Goal: Task Accomplishment & Management: Complete application form

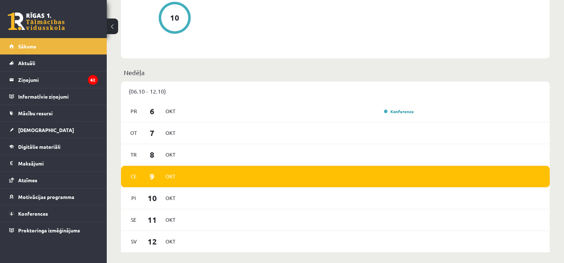
scroll to position [80, 0]
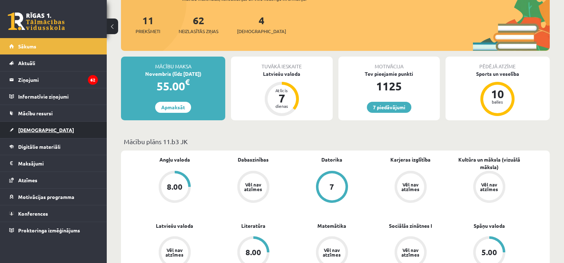
click at [39, 134] on link "[DEMOGRAPHIC_DATA]" at bounding box center [53, 130] width 89 height 16
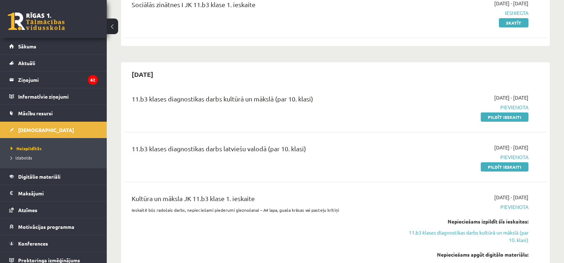
scroll to position [128, 0]
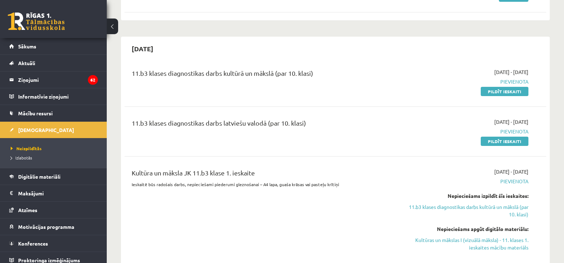
click at [505, 147] on div "11.b3 klases diagnostikas darbs latviešu valodā (par 10. klasi) 2025-10-01 - 20…" at bounding box center [334, 131] width 421 height 41
click at [521, 142] on link "Pildīt ieskaiti" at bounding box center [505, 141] width 48 height 9
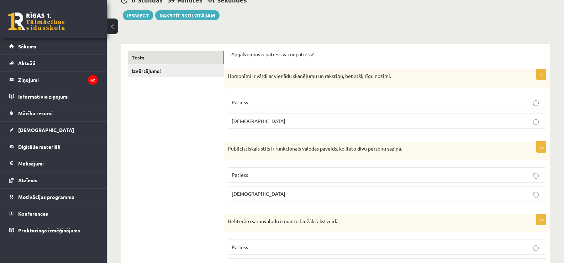
scroll to position [80, 0]
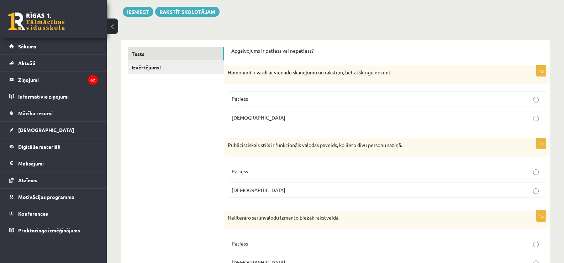
click at [239, 97] on span "Patiess" at bounding box center [240, 98] width 16 height 6
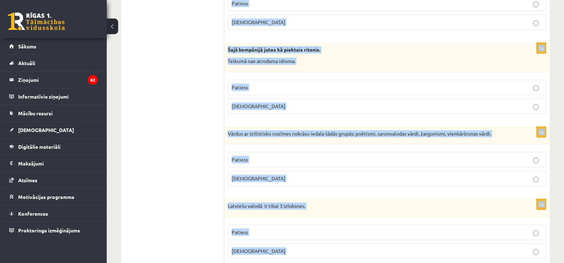
scroll to position [2093, 0]
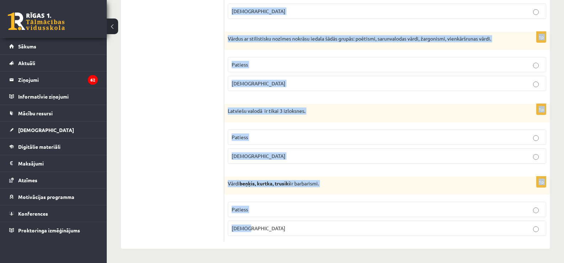
drag, startPoint x: 226, startPoint y: 70, endPoint x: 426, endPoint y: 275, distance: 286.2
copy form "Homonīmi ir vārdi ar vienādu skanējumu un rakstību, bet atšķirīgu nozīmi. Patie…"
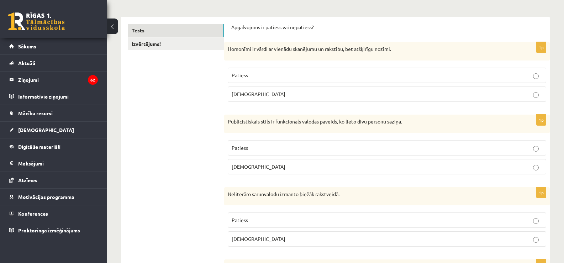
scroll to position [114, 0]
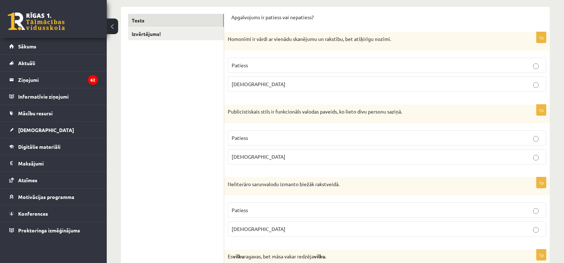
click at [410, 157] on p "Aplams" at bounding box center [387, 156] width 311 height 7
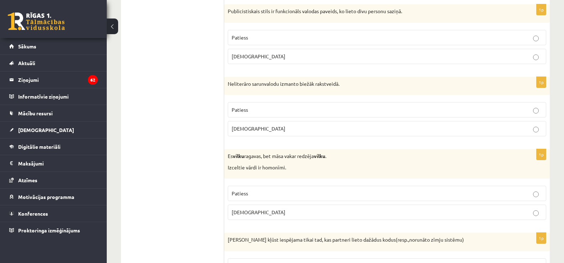
scroll to position [224, 0]
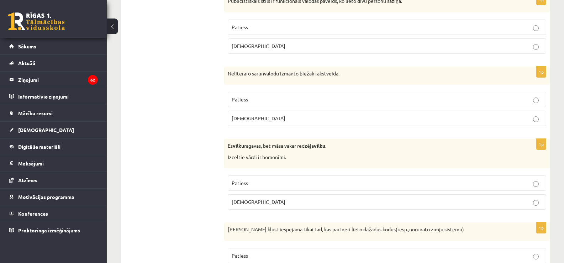
click at [498, 117] on p "Aplams" at bounding box center [387, 118] width 311 height 7
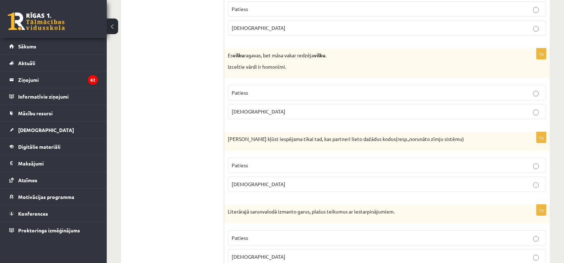
scroll to position [318, 0]
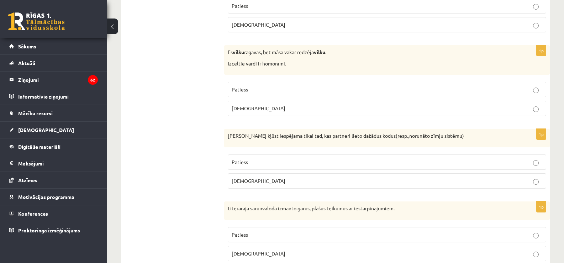
click at [277, 93] on p "Patiess" at bounding box center [387, 89] width 311 height 7
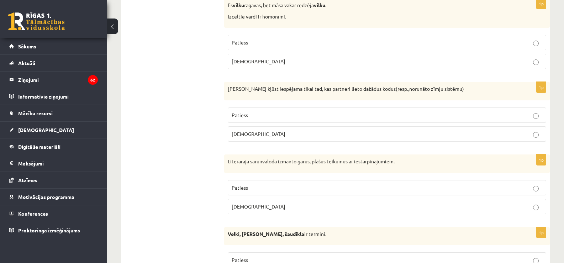
scroll to position [372, 0]
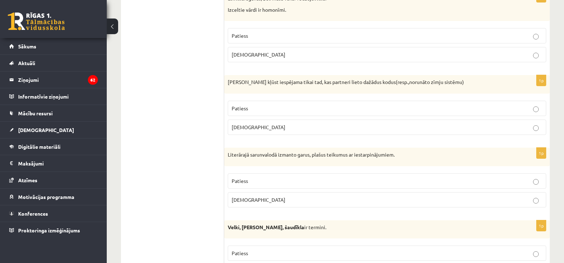
click at [330, 110] on p "Patiess" at bounding box center [387, 108] width 311 height 7
click at [262, 130] on p "Aplams" at bounding box center [387, 126] width 311 height 7
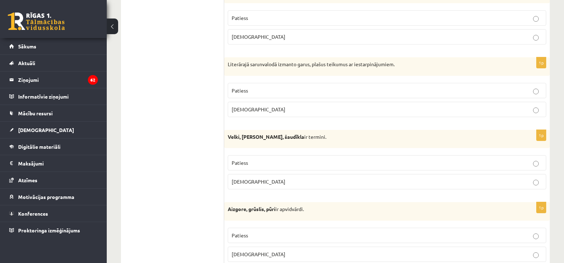
scroll to position [465, 0]
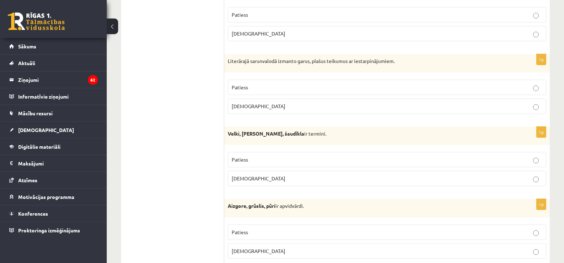
click at [445, 92] on label "Patiess" at bounding box center [387, 87] width 318 height 15
click at [308, 107] on p "Aplams" at bounding box center [387, 105] width 311 height 7
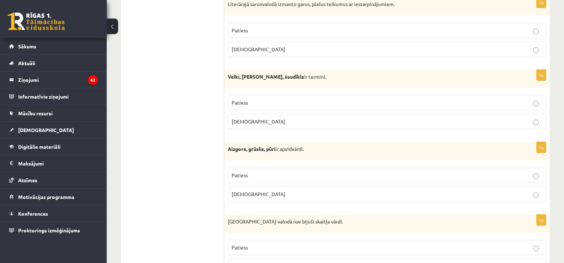
scroll to position [519, 0]
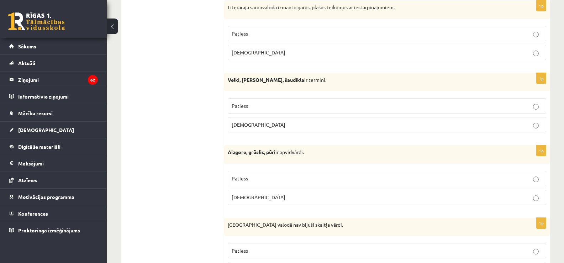
click at [259, 126] on p "Aplams" at bounding box center [387, 124] width 311 height 7
click at [253, 198] on p "Aplams" at bounding box center [387, 196] width 311 height 7
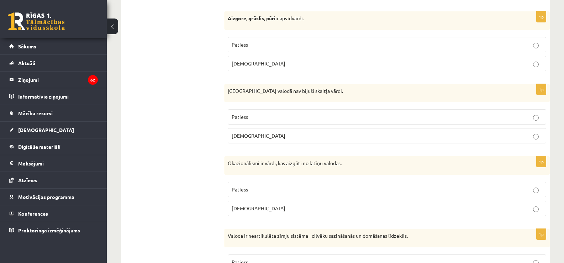
scroll to position [676, 0]
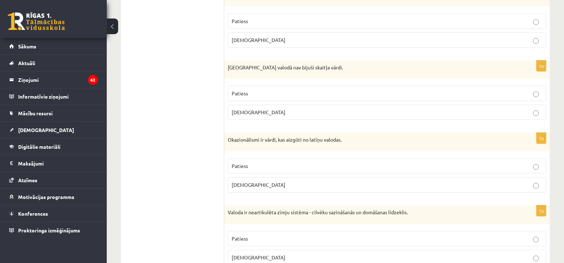
click at [333, 90] on label "Patiess" at bounding box center [387, 93] width 318 height 15
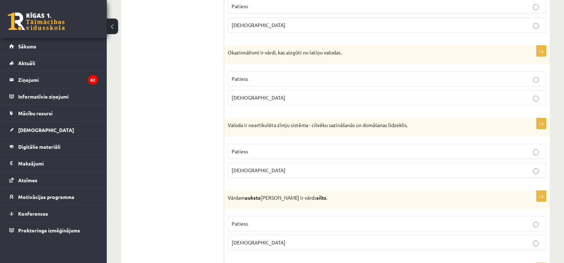
scroll to position [800, 0]
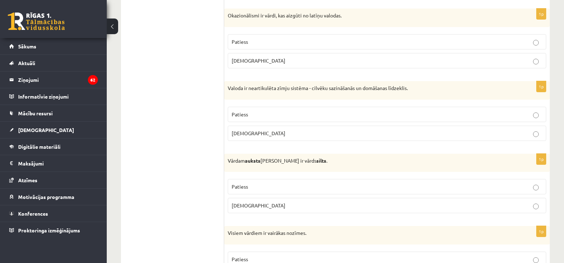
click at [333, 59] on p "Aplams" at bounding box center [387, 60] width 311 height 7
click at [275, 132] on p "Aplams" at bounding box center [387, 132] width 311 height 7
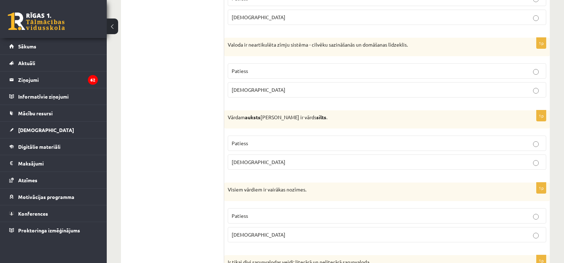
scroll to position [870, 0]
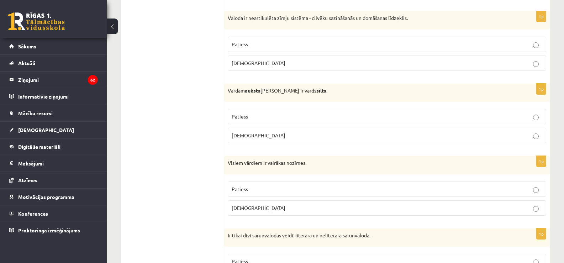
click at [431, 113] on label "Patiess" at bounding box center [387, 116] width 318 height 15
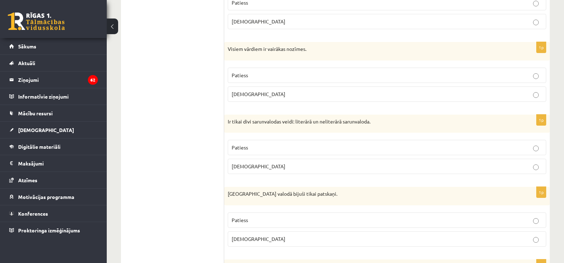
scroll to position [991, 0]
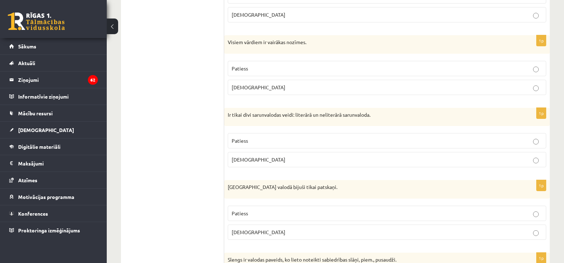
click at [290, 159] on p "Aplams" at bounding box center [387, 159] width 311 height 7
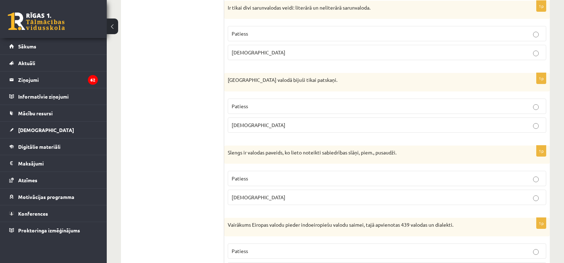
scroll to position [1068, 0]
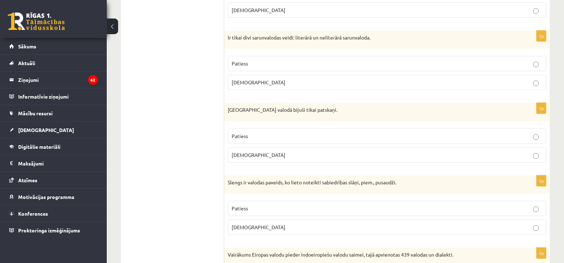
click at [350, 65] on p "Patiess" at bounding box center [387, 63] width 311 height 7
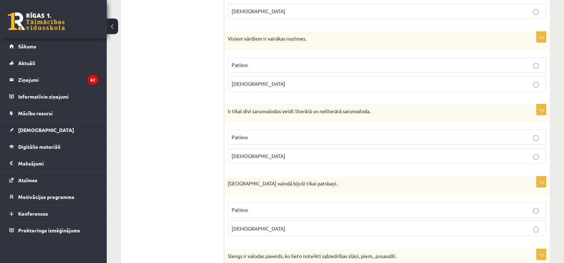
scroll to position [1001, 0]
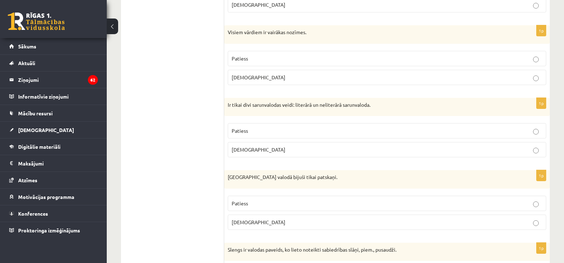
click at [497, 74] on p "Aplams" at bounding box center [387, 77] width 311 height 7
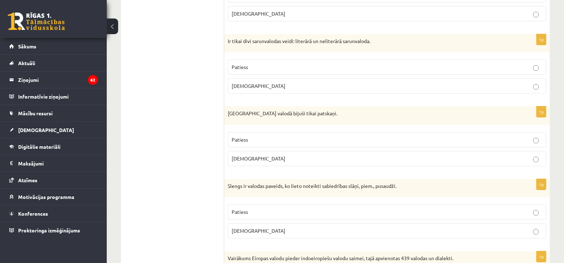
scroll to position [1075, 0]
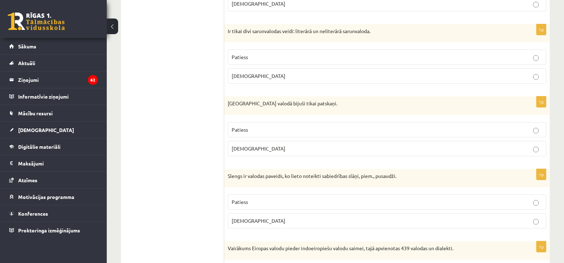
drag, startPoint x: 300, startPoint y: 141, endPoint x: 493, endPoint y: 152, distance: 193.5
click at [493, 152] on p "Aplams" at bounding box center [387, 148] width 311 height 7
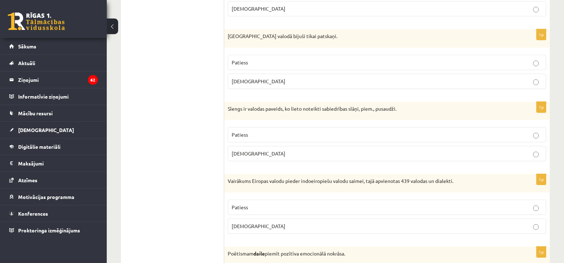
scroll to position [1145, 0]
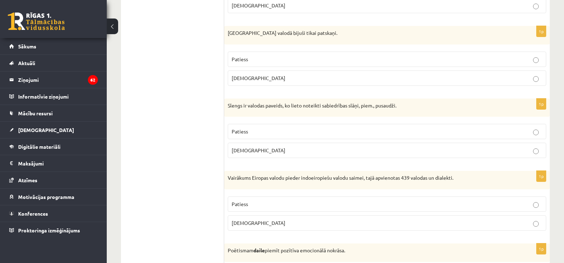
click at [343, 129] on p "Patiess" at bounding box center [387, 131] width 311 height 7
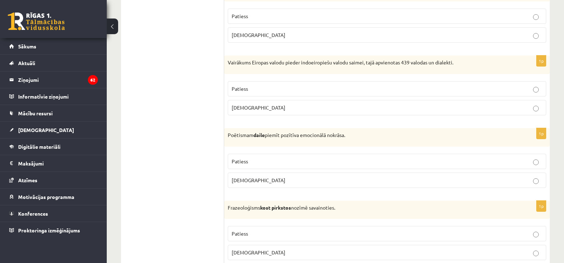
scroll to position [1267, 0]
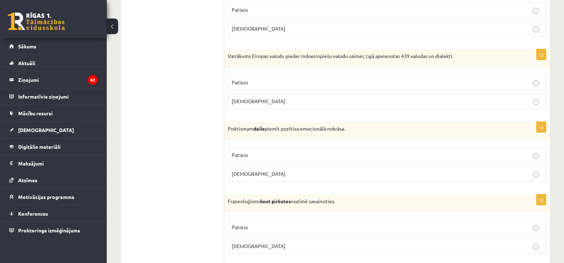
click at [446, 78] on label "Patiess" at bounding box center [387, 82] width 318 height 15
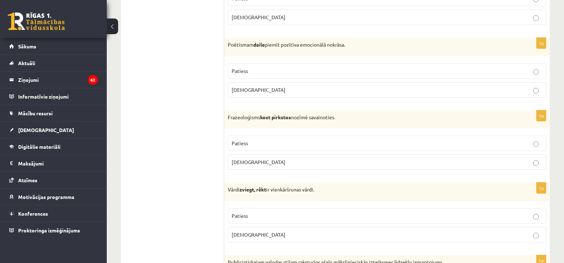
scroll to position [1357, 0]
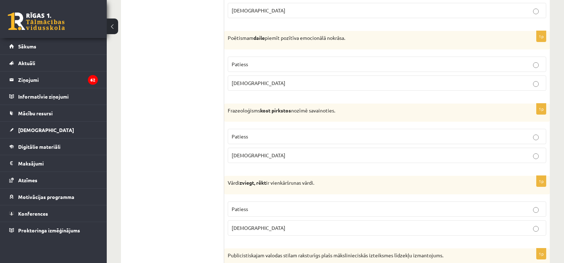
click at [268, 154] on p "Aplams" at bounding box center [387, 155] width 311 height 7
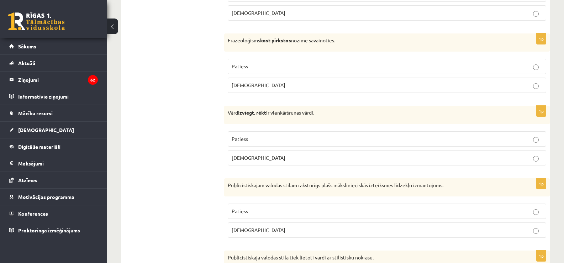
scroll to position [1421, 0]
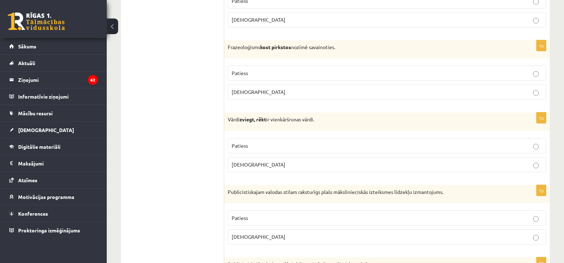
click at [256, 163] on p "Aplams" at bounding box center [387, 164] width 311 height 7
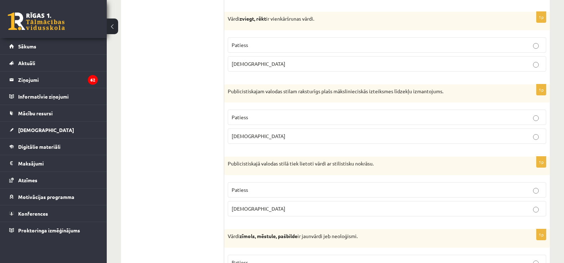
scroll to position [1524, 0]
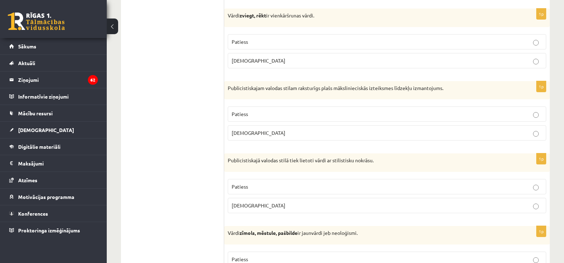
click at [344, 114] on p "Patiess" at bounding box center [387, 113] width 311 height 7
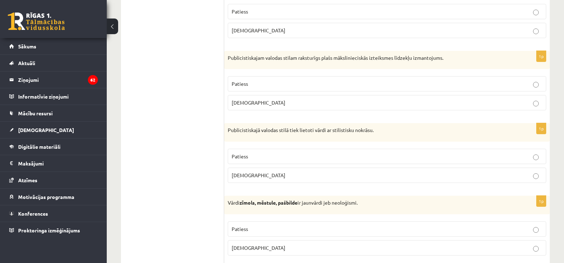
scroll to position [1558, 0]
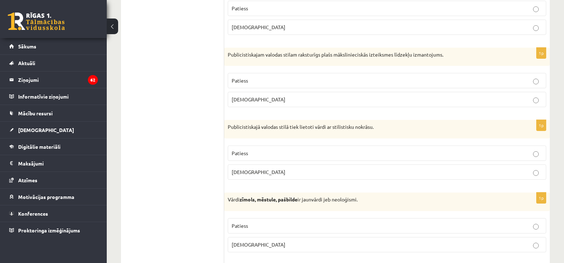
click at [327, 173] on p "Aplams" at bounding box center [387, 171] width 311 height 7
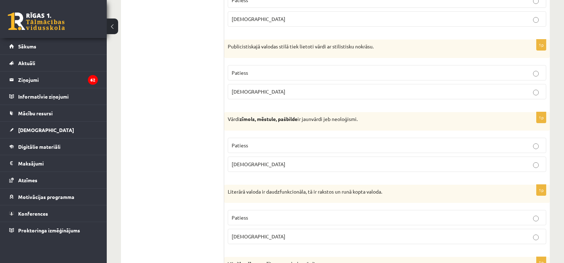
scroll to position [1642, 0]
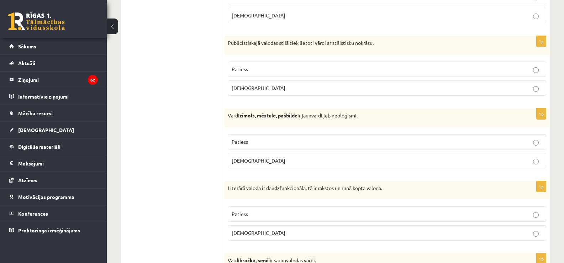
click at [514, 138] on p "Patiess" at bounding box center [387, 141] width 311 height 7
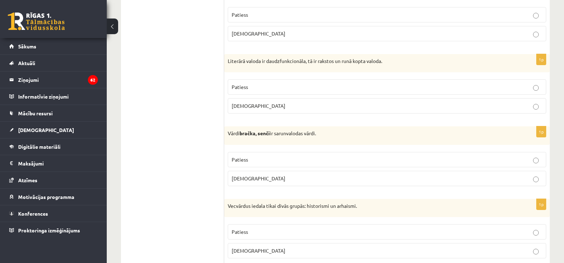
scroll to position [1772, 0]
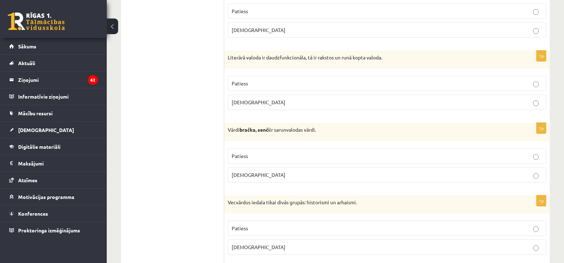
click at [497, 84] on p "Patiess" at bounding box center [387, 83] width 311 height 7
click at [520, 168] on label "Aplams" at bounding box center [387, 174] width 318 height 15
click at [523, 234] on label "Patiess" at bounding box center [387, 228] width 318 height 15
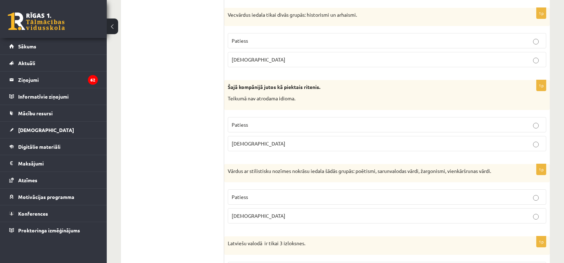
scroll to position [1967, 0]
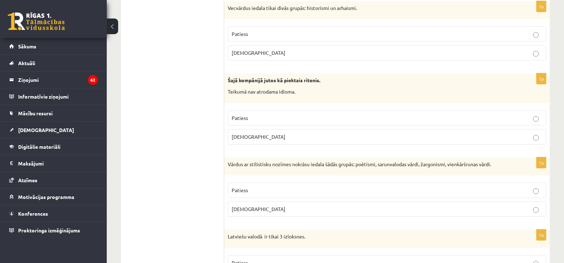
click at [311, 118] on p "Patiess" at bounding box center [387, 117] width 311 height 7
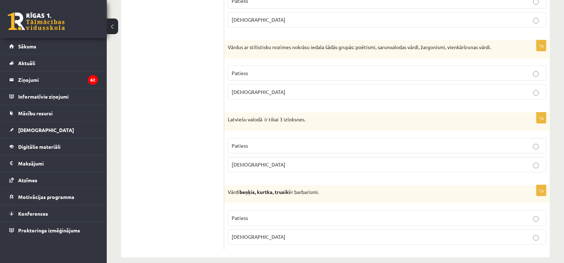
scroll to position [2093, 0]
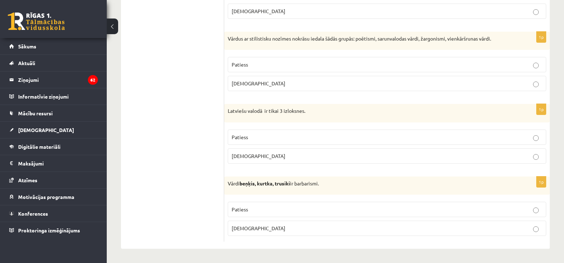
click at [527, 71] on label "Patiess" at bounding box center [387, 64] width 318 height 15
click at [529, 129] on label "Patiess" at bounding box center [387, 136] width 318 height 15
click at [522, 217] on label "Patiess" at bounding box center [387, 209] width 318 height 15
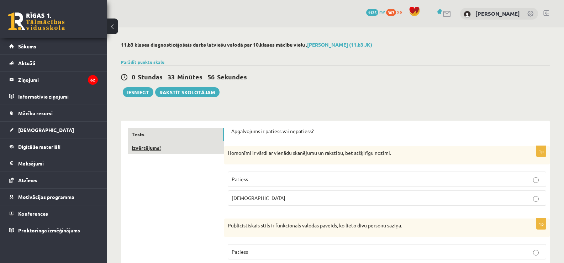
click at [208, 151] on link "Izvērtējums!" at bounding box center [176, 147] width 96 height 13
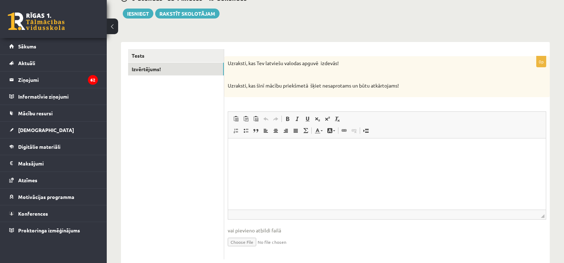
scroll to position [89, 0]
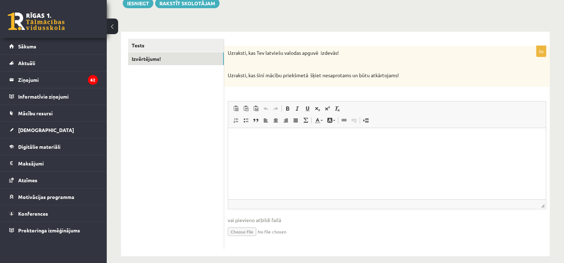
click at [323, 149] on html at bounding box center [387, 139] width 318 height 22
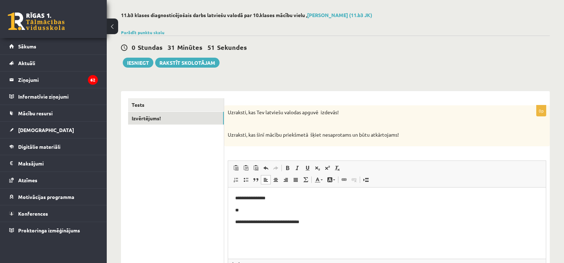
scroll to position [28, 0]
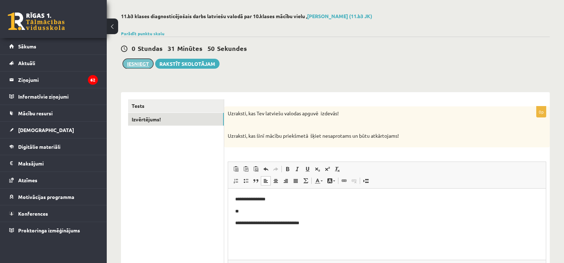
click at [142, 67] on button "Iesniegt" at bounding box center [138, 64] width 31 height 10
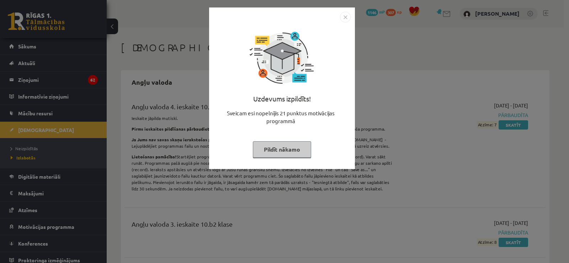
click at [271, 148] on button "Pildīt nākamo" at bounding box center [282, 149] width 58 height 16
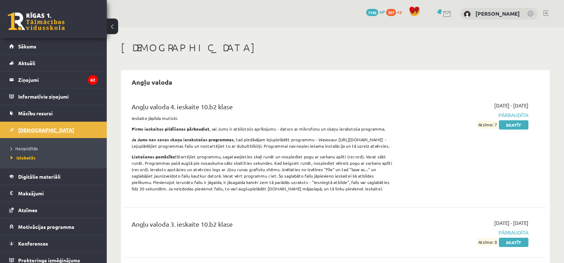
click at [55, 127] on link "[DEMOGRAPHIC_DATA]" at bounding box center [53, 130] width 89 height 16
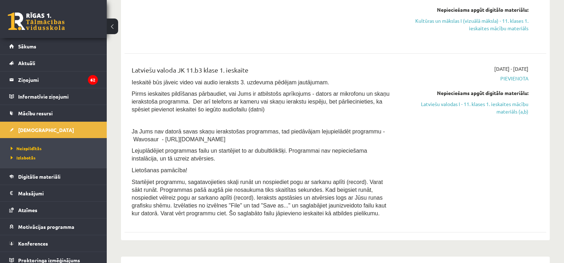
scroll to position [322, 0]
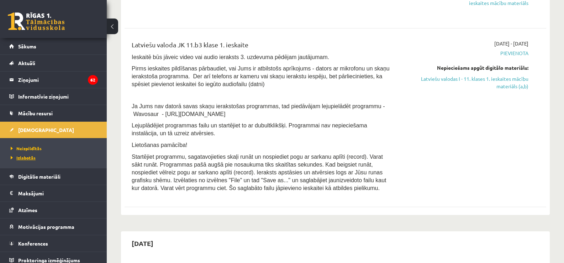
click at [28, 157] on span "Izlabotās" at bounding box center [23, 158] width 25 height 6
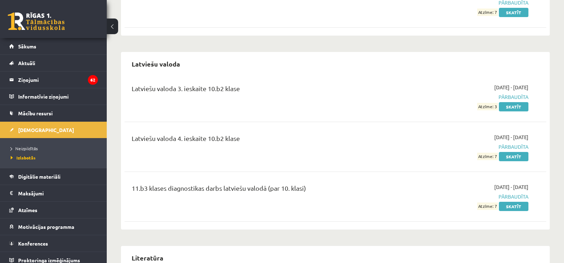
scroll to position [1404, 0]
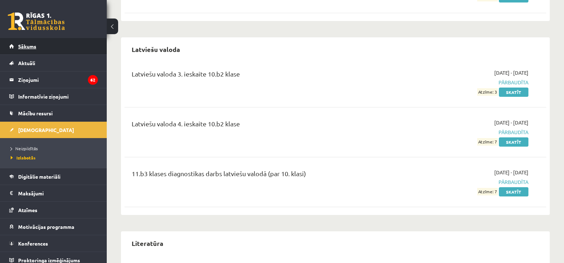
click at [50, 48] on link "Sākums" at bounding box center [53, 46] width 89 height 16
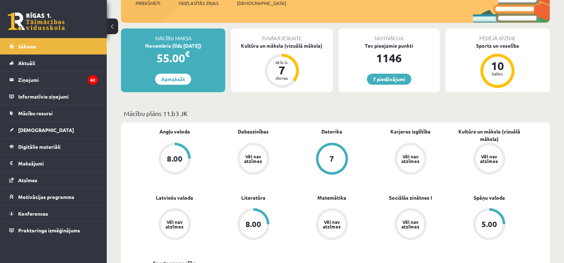
scroll to position [918, 0]
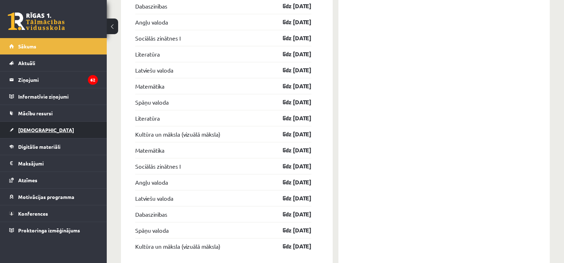
click at [46, 129] on link "[DEMOGRAPHIC_DATA]" at bounding box center [53, 130] width 89 height 16
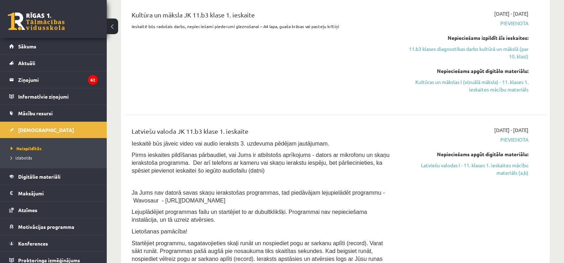
scroll to position [217, 0]
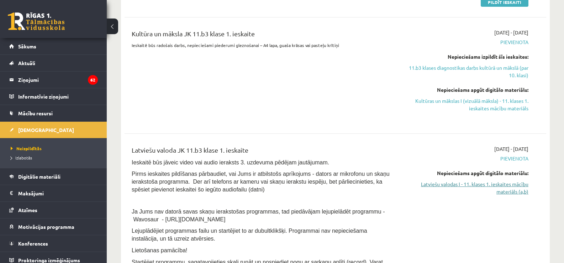
click at [504, 191] on link "Latviešu valodas I - 11. klases 1. ieskaites mācību materiāls (a,b)" at bounding box center [465, 187] width 125 height 15
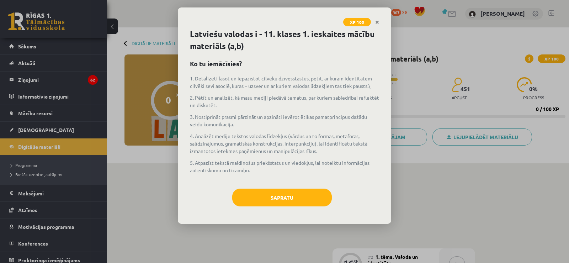
click at [284, 178] on div "1. Detalizēti lasot un iepazīstot cilvēku dzīvesstāstus, pētīt, ar kurām identi…" at bounding box center [284, 128] width 189 height 107
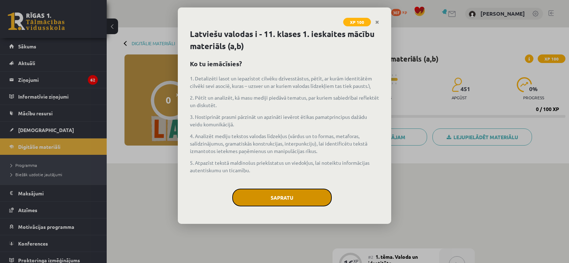
click at [287, 195] on button "Sapratu" at bounding box center [282, 198] width 100 height 18
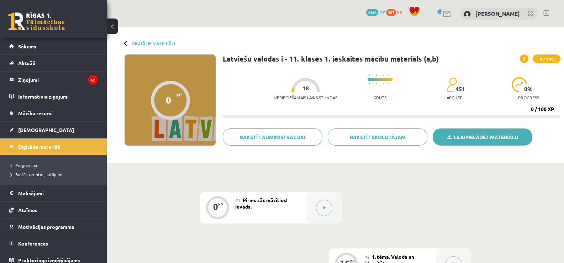
click at [506, 133] on link "Lejupielādēt materiālu" at bounding box center [483, 136] width 100 height 17
